Goal: Information Seeking & Learning: Find contact information

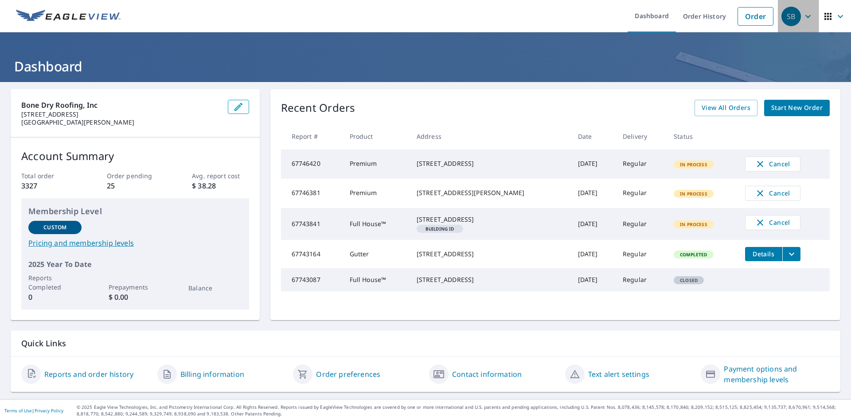
click at [790, 8] on div "SB" at bounding box center [792, 17] width 20 height 20
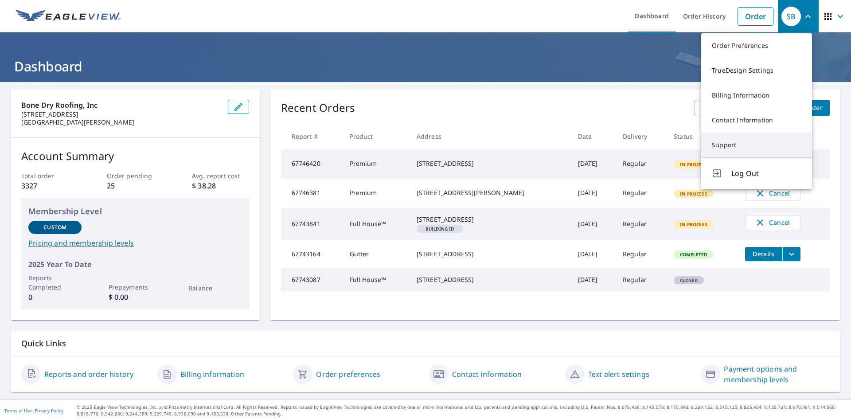
click at [737, 140] on link "Support" at bounding box center [756, 145] width 111 height 25
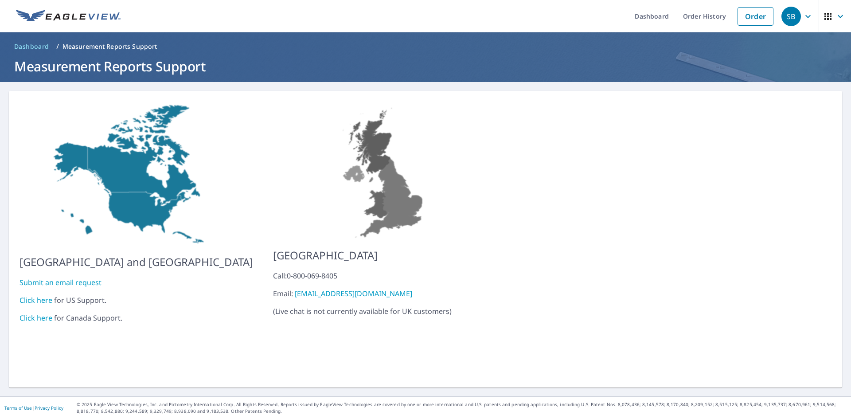
click at [39, 313] on link "Click here" at bounding box center [36, 318] width 33 height 10
click at [35, 295] on link "Click here" at bounding box center [36, 300] width 33 height 10
click at [787, 15] on div "SB" at bounding box center [792, 17] width 20 height 20
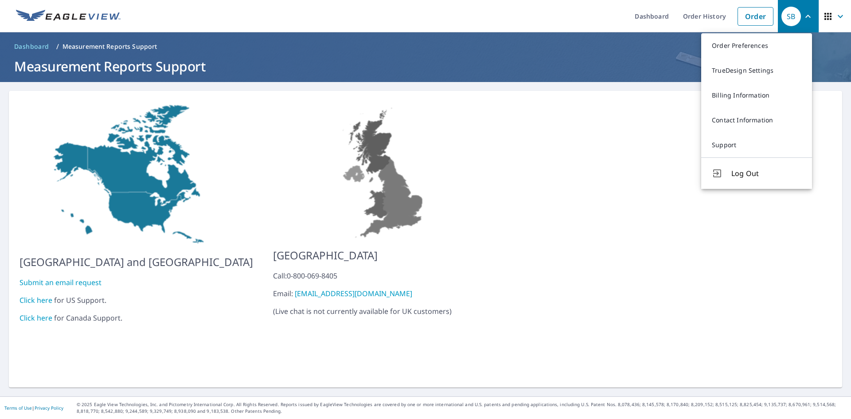
click at [825, 16] on icon "button" at bounding box center [828, 16] width 7 height 7
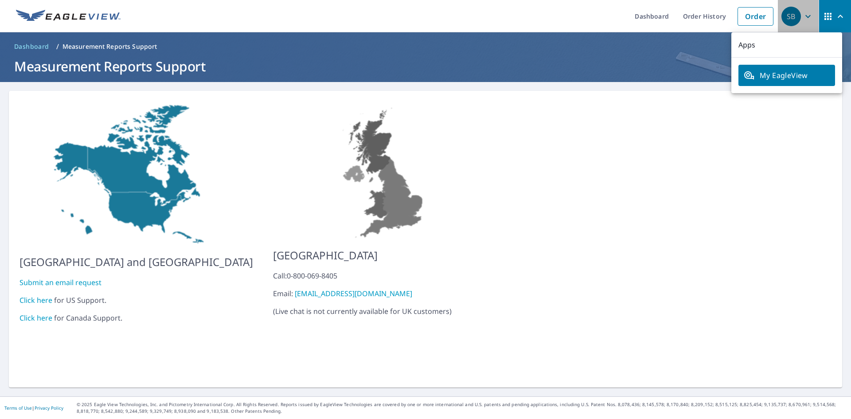
click at [782, 17] on div "SB" at bounding box center [792, 17] width 20 height 20
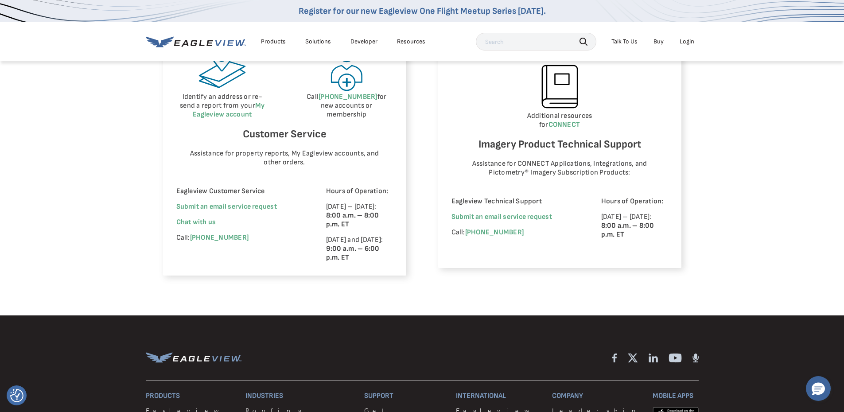
scroll to position [532, 0]
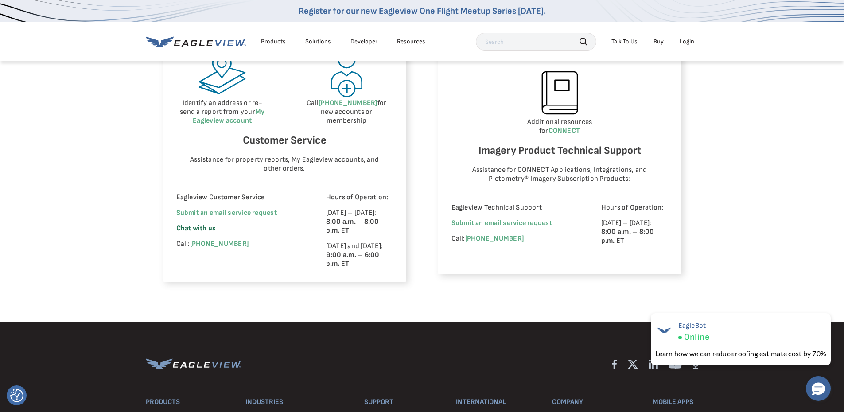
click at [193, 228] on span "Chat with us" at bounding box center [196, 228] width 40 height 8
click at [830, 317] on span "×" at bounding box center [828, 318] width 5 height 9
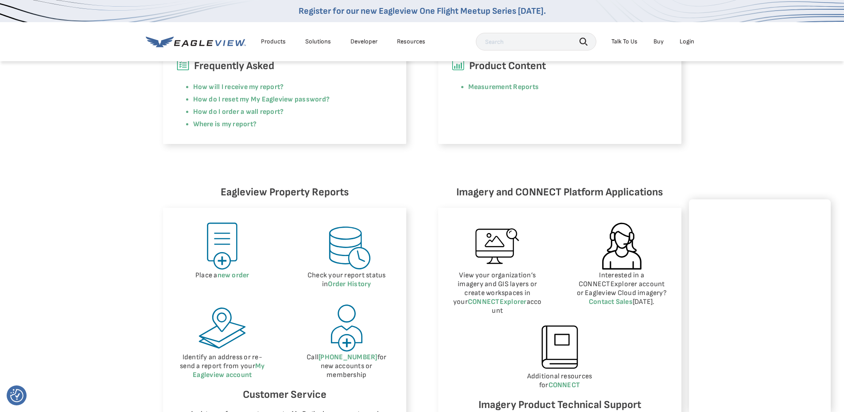
scroll to position [310, 0]
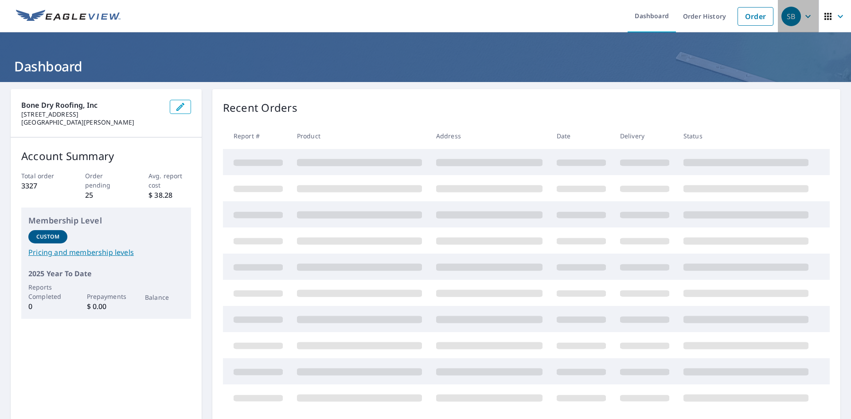
click at [805, 14] on icon "button" at bounding box center [808, 16] width 11 height 11
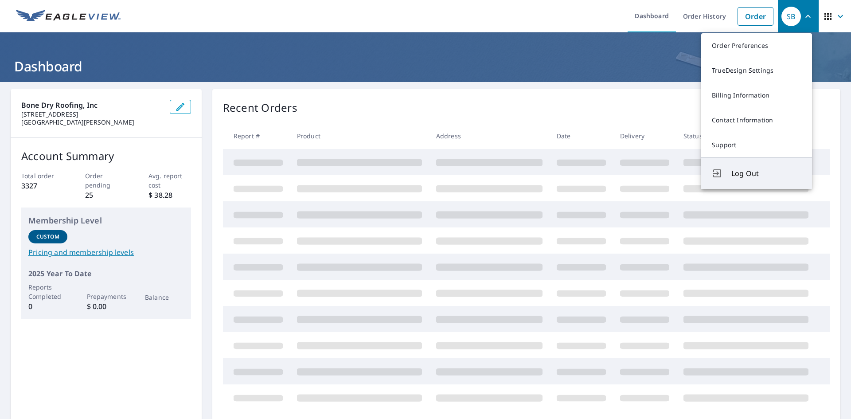
click at [747, 175] on span "Log Out" at bounding box center [766, 173] width 70 height 11
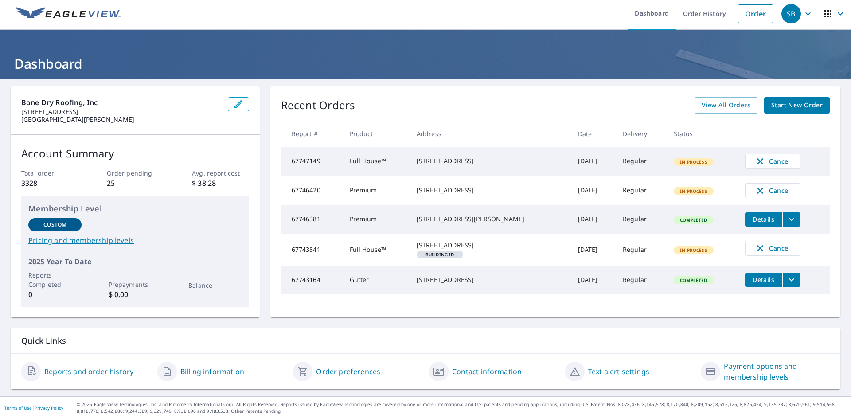
scroll to position [11, 0]
drag, startPoint x: 419, startPoint y: 148, endPoint x: 491, endPoint y: 158, distance: 72.5
click at [491, 158] on div "[STREET_ADDRESS]" at bounding box center [490, 160] width 147 height 9
copy div "[STREET_ADDRESS]"
click at [536, 97] on div "Recent Orders View All Orders Start New Order" at bounding box center [555, 105] width 549 height 16
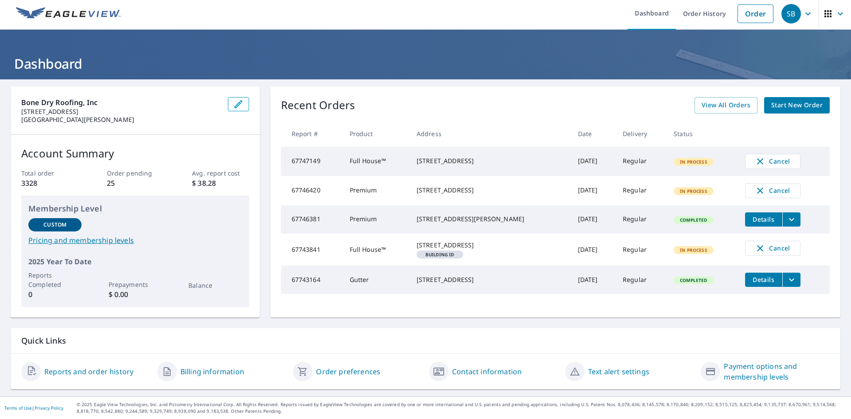
click at [499, 110] on div "Recent Orders View All Orders Start New Order Report # Product Address Date Del…" at bounding box center [555, 201] width 570 height 231
